Goal: Task Accomplishment & Management: Use online tool/utility

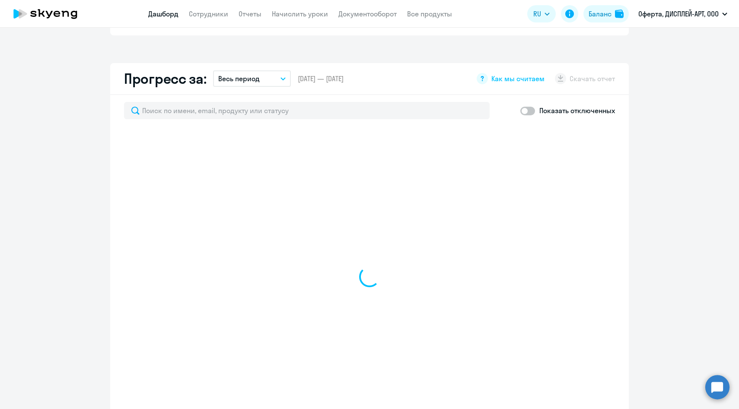
scroll to position [465, 0]
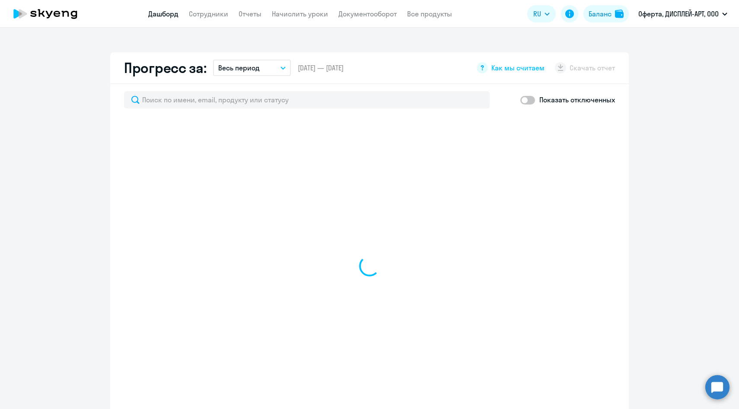
select select "30"
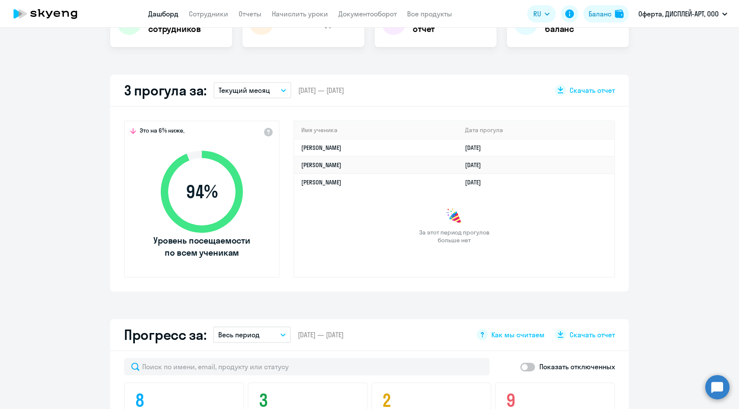
scroll to position [0, 0]
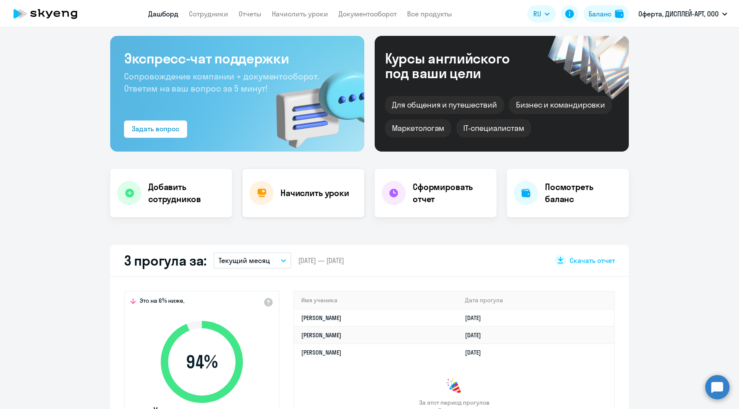
click at [345, 199] on div "Начислить уроки" at bounding box center [303, 193] width 122 height 48
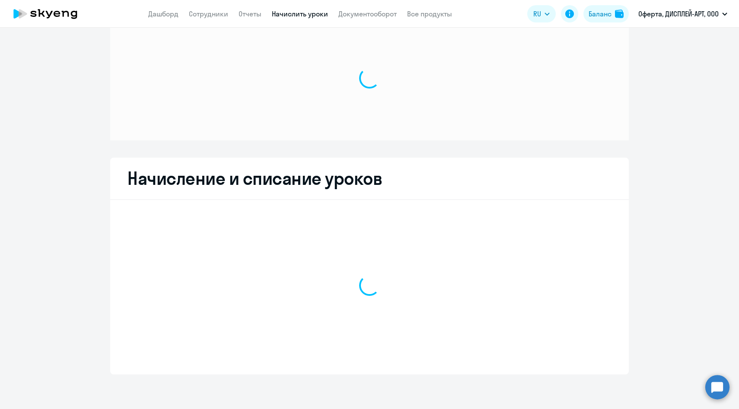
scroll to position [25, 0]
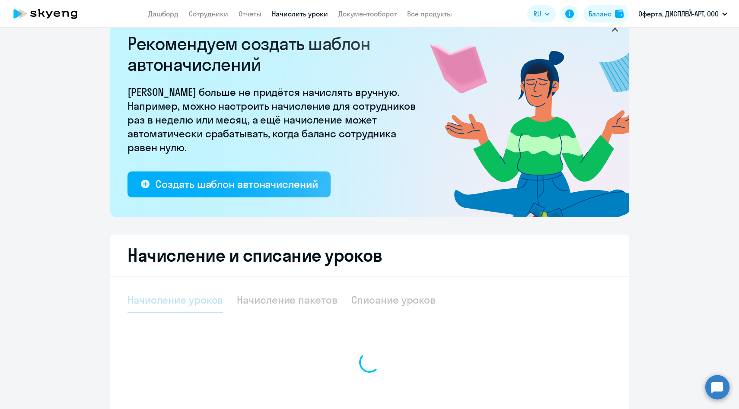
select select "10"
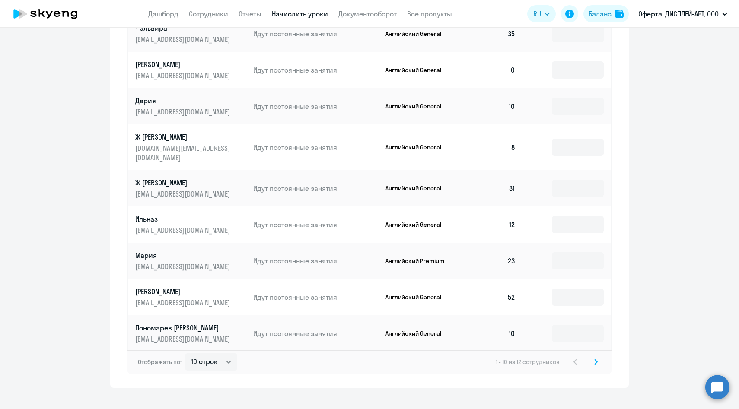
scroll to position [482, 0]
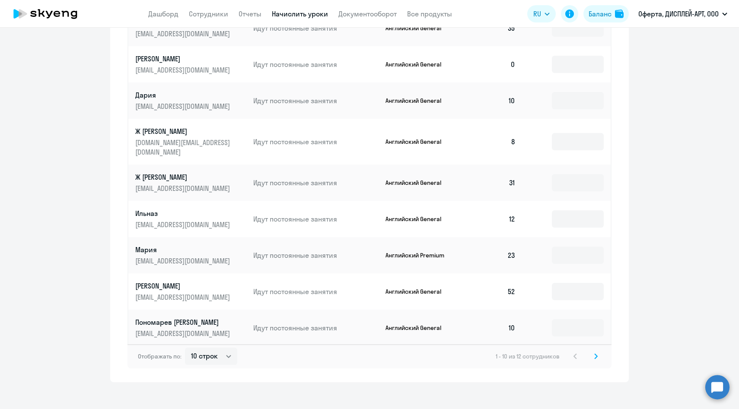
click at [597, 351] on svg-icon at bounding box center [595, 356] width 10 height 10
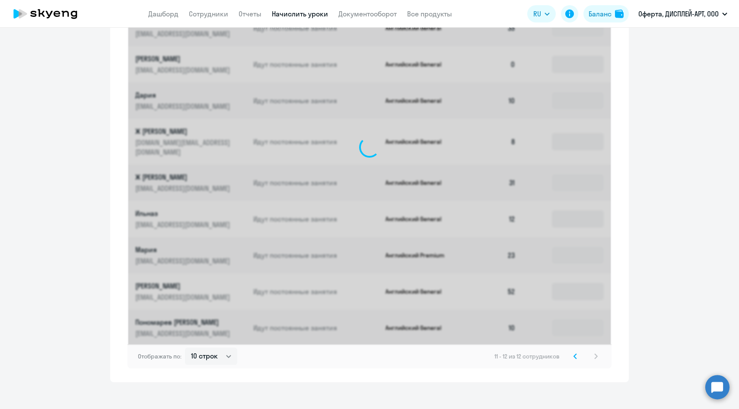
scroll to position [226, 0]
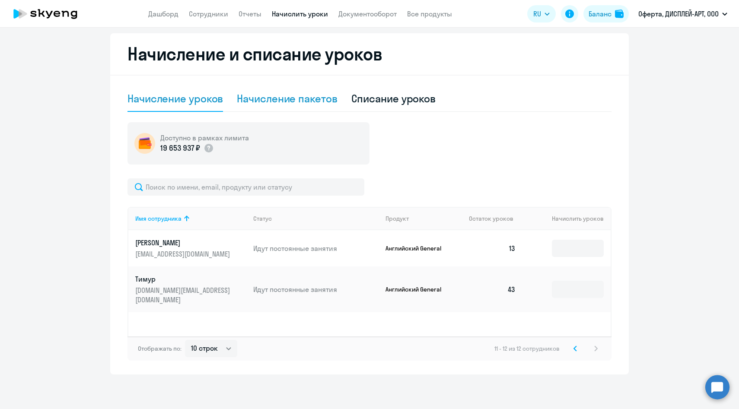
click at [301, 99] on div "Начисление пакетов" at bounding box center [287, 99] width 100 height 14
select select "10"
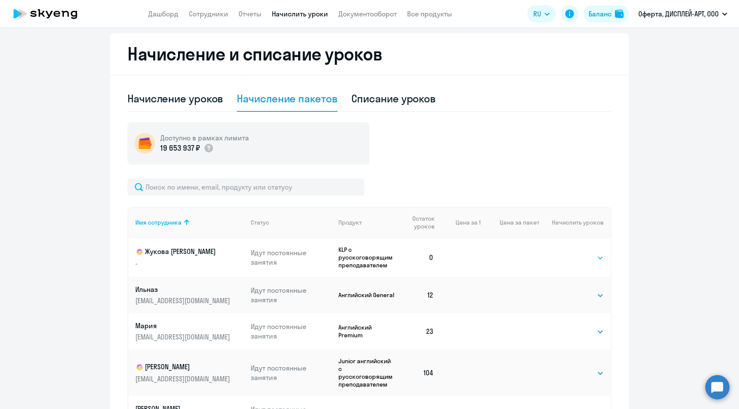
click at [580, 259] on select "Выбрать 4 8 16 32 64 96 128" at bounding box center [585, 258] width 35 height 10
select select "32"
click at [568, 253] on select "Выбрать 4 8 16 32 64 96 128" at bounding box center [585, 258] width 35 height 10
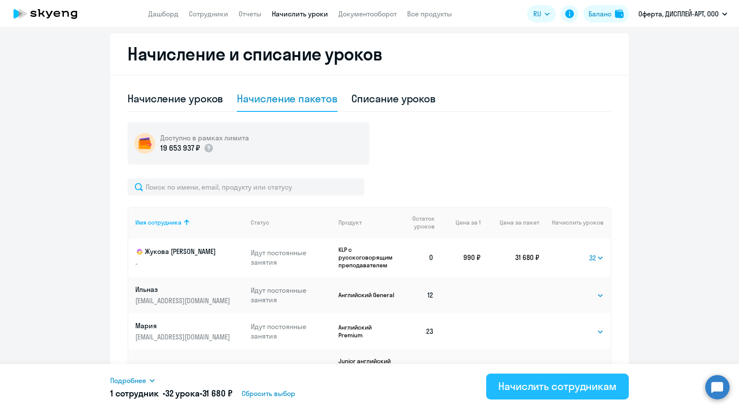
click at [544, 386] on div "Начислить сотрудникам" at bounding box center [557, 386] width 118 height 14
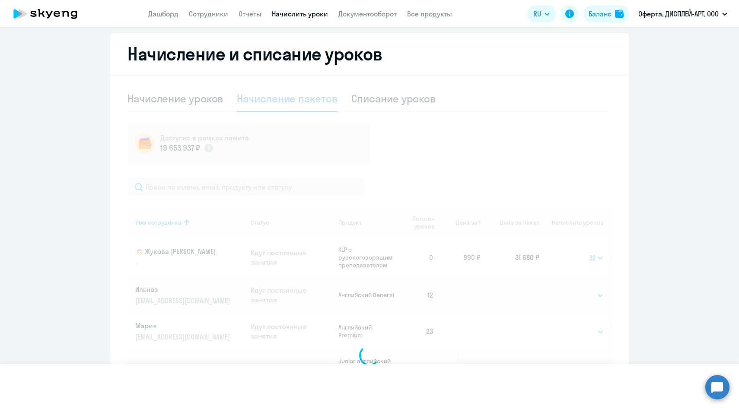
select select
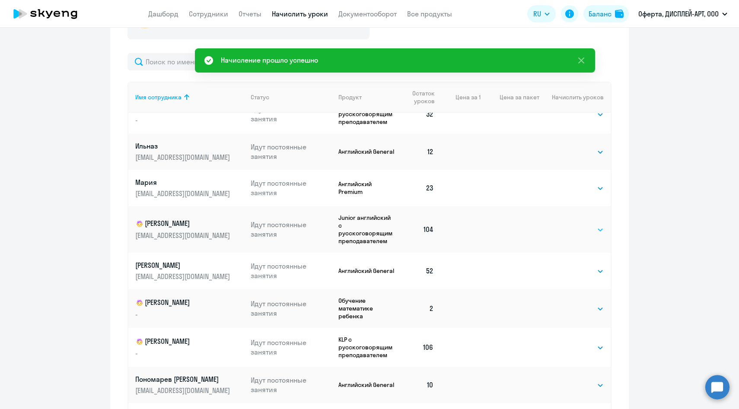
scroll to position [358, 0]
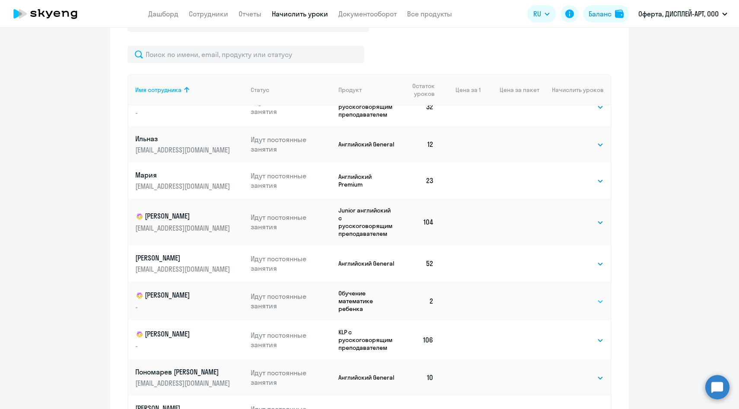
click at [593, 301] on select "Выбрать 4 8 16 32 64 96 128" at bounding box center [585, 301] width 35 height 10
select select "32"
click at [568, 296] on select "Выбрать 4 8 16 32 64 96 128" at bounding box center [585, 301] width 35 height 10
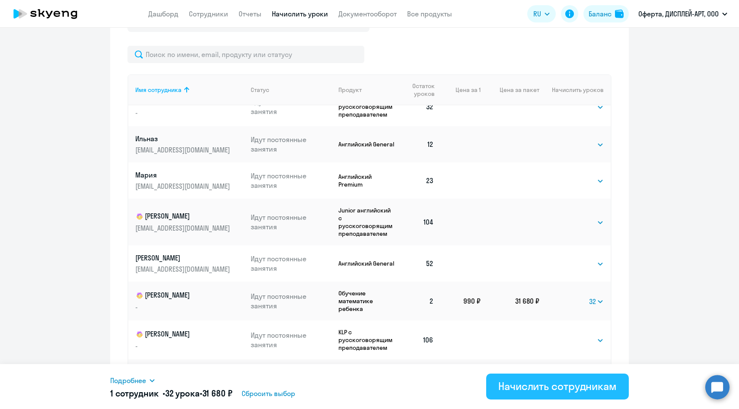
click at [564, 386] on div "Начислить сотрудникам" at bounding box center [557, 386] width 118 height 14
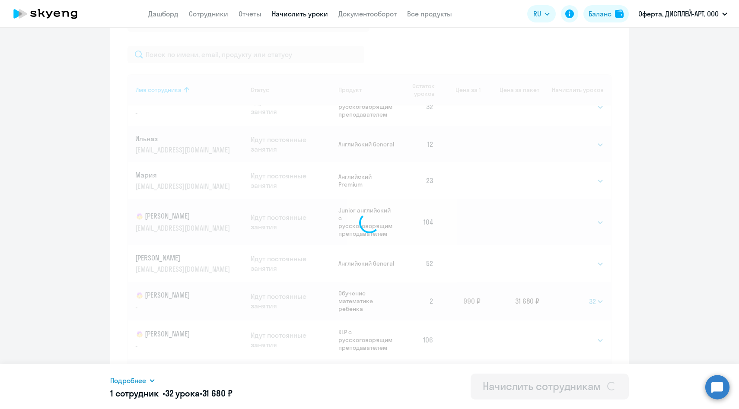
select select
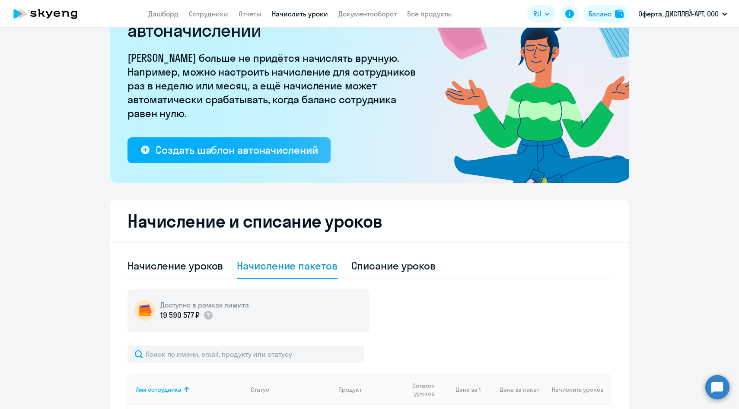
scroll to position [0, 0]
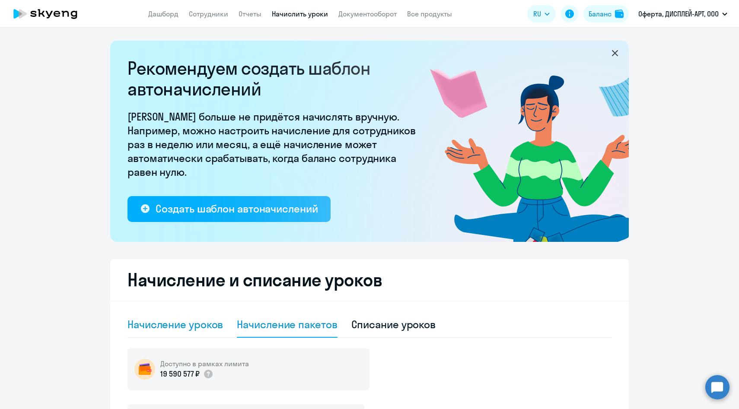
click at [186, 320] on div "Начисление уроков" at bounding box center [174, 324] width 95 height 14
select select "10"
click at [306, 327] on div "Начисление пакетов" at bounding box center [287, 324] width 100 height 14
select select "10"
